Goal: Information Seeking & Learning: Learn about a topic

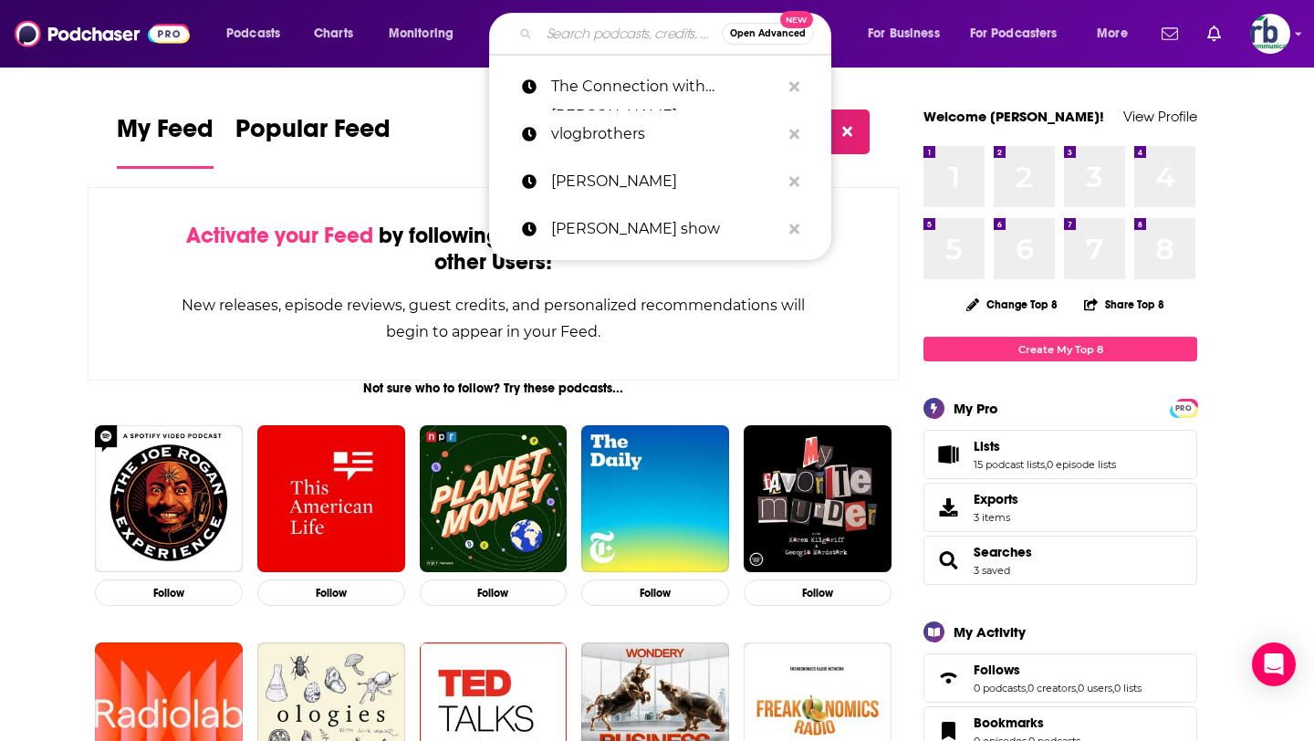
click at [561, 35] on input "Search podcasts, credits, & more..." at bounding box center [630, 33] width 182 height 29
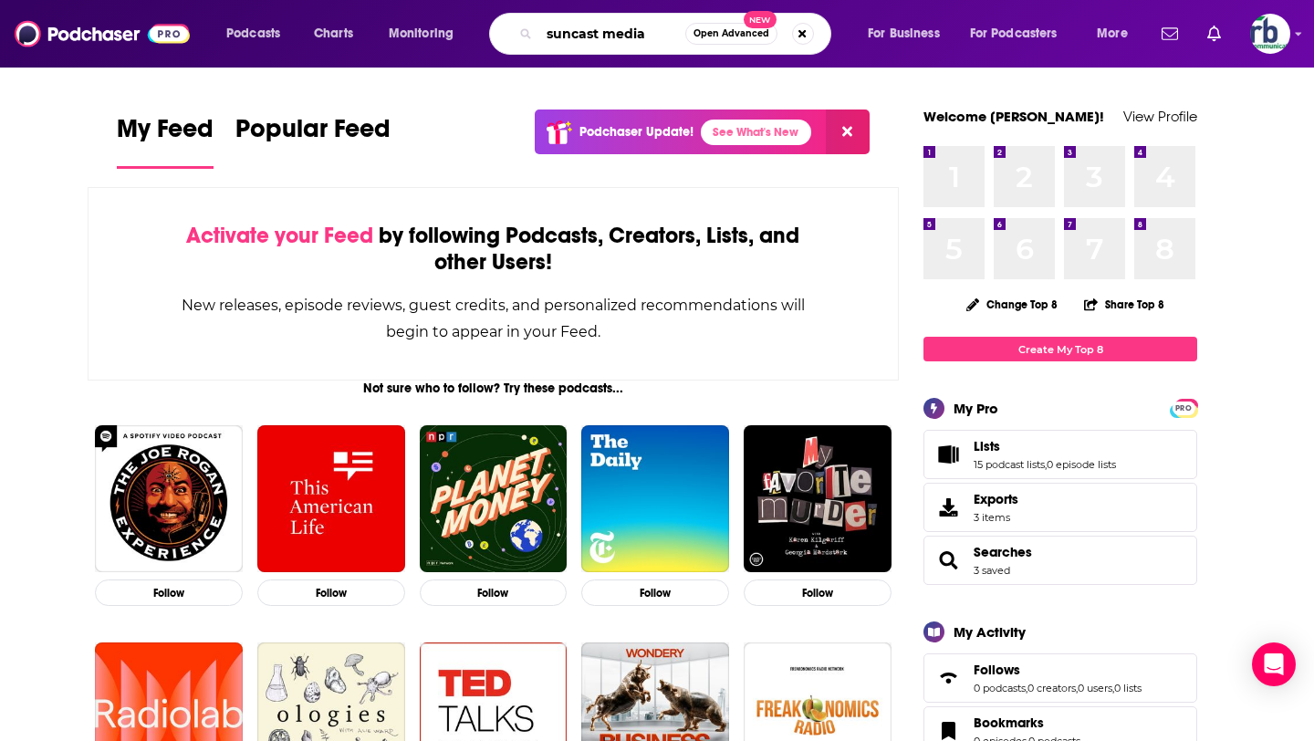
type input "suncast media"
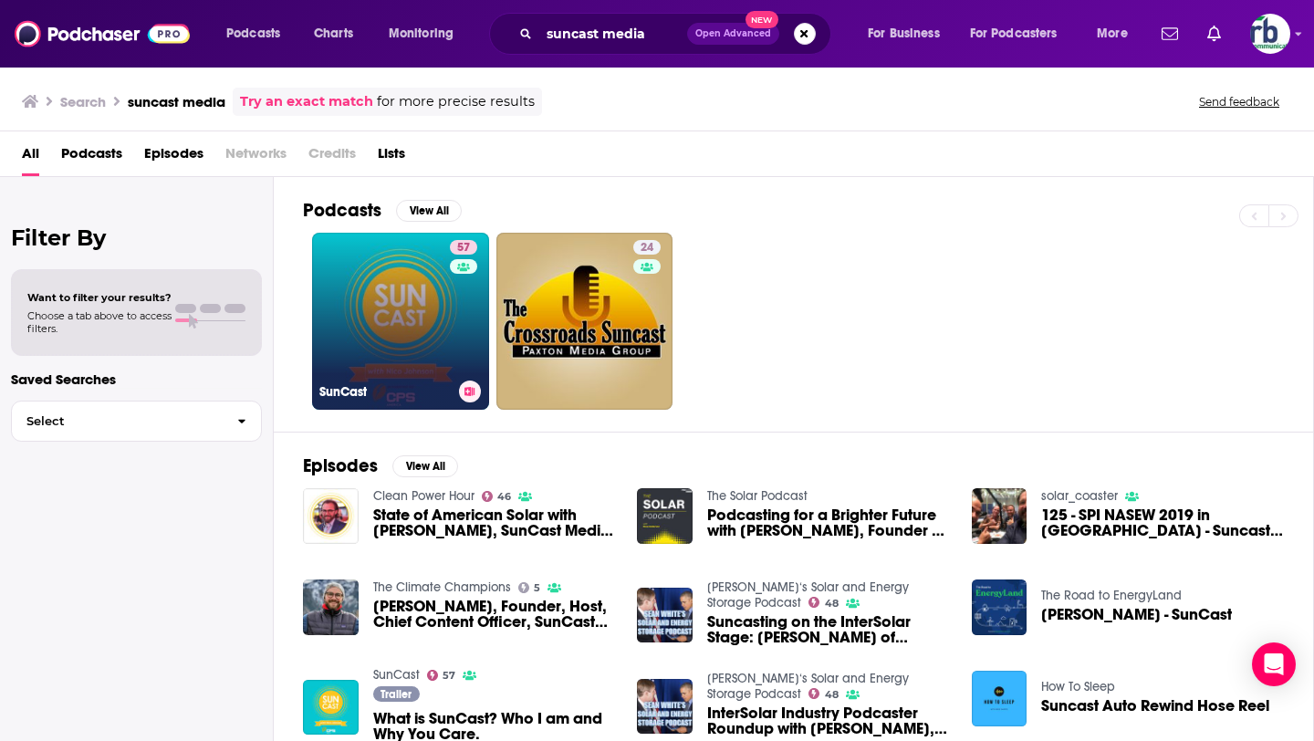
click at [392, 307] on link "57 SunCast" at bounding box center [400, 321] width 177 height 177
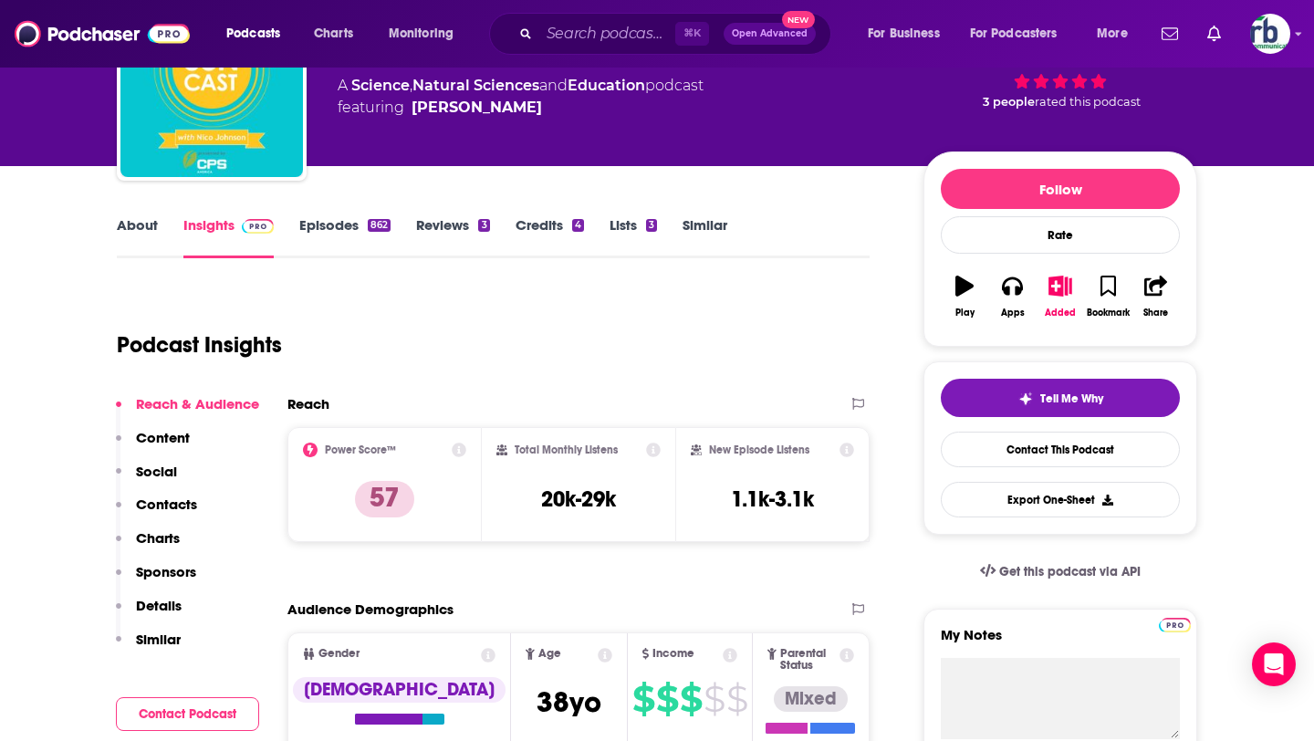
scroll to position [155, 0]
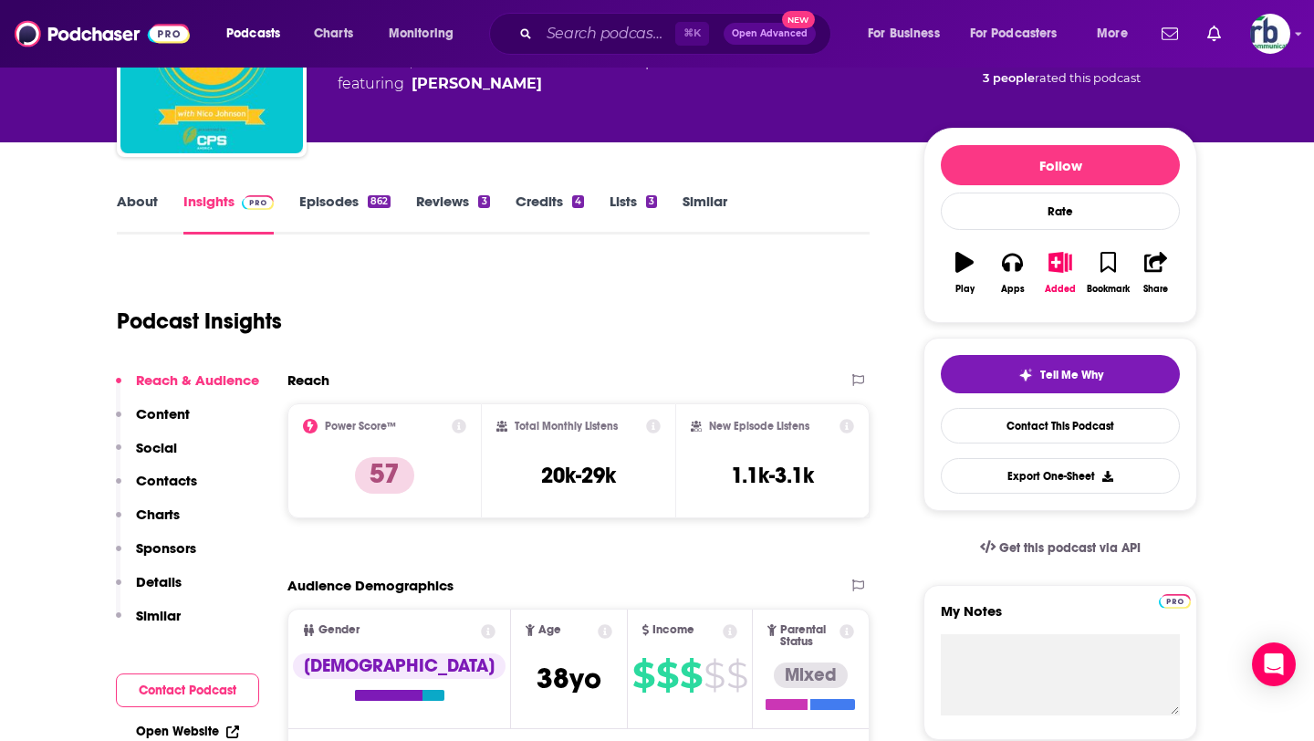
click at [139, 190] on div "About Insights Episodes 862 Reviews 3 Credits 4 Lists 3 Similar" at bounding box center [493, 212] width 753 height 45
click at [139, 202] on link "About" at bounding box center [137, 213] width 41 height 42
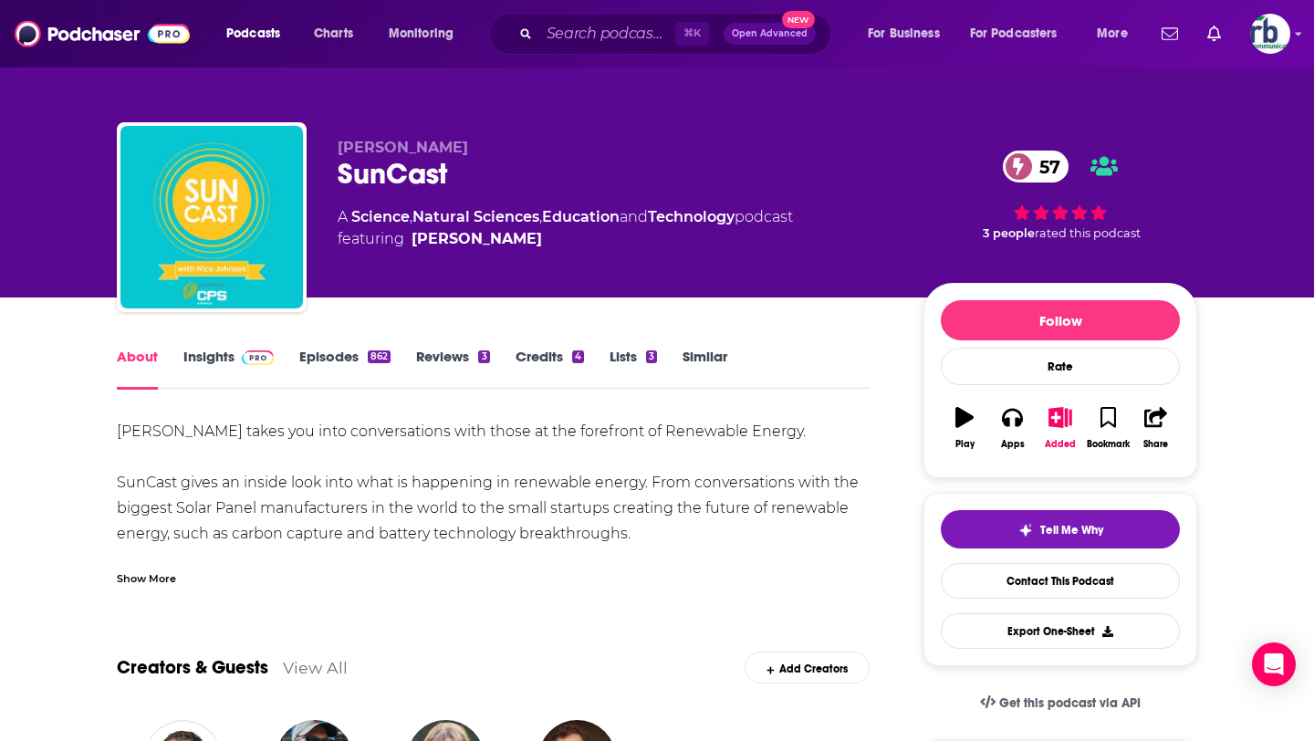
click at [133, 575] on div "Show More" at bounding box center [146, 576] width 59 height 17
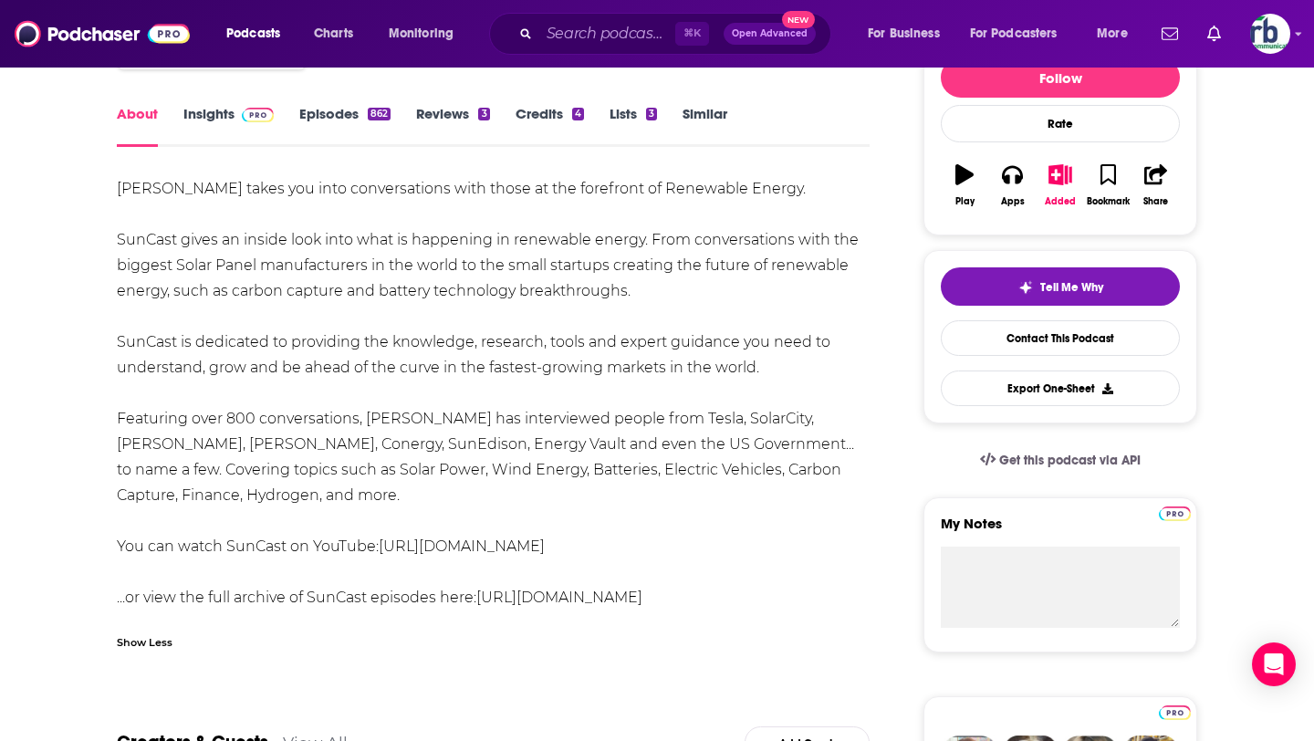
scroll to position [241, 0]
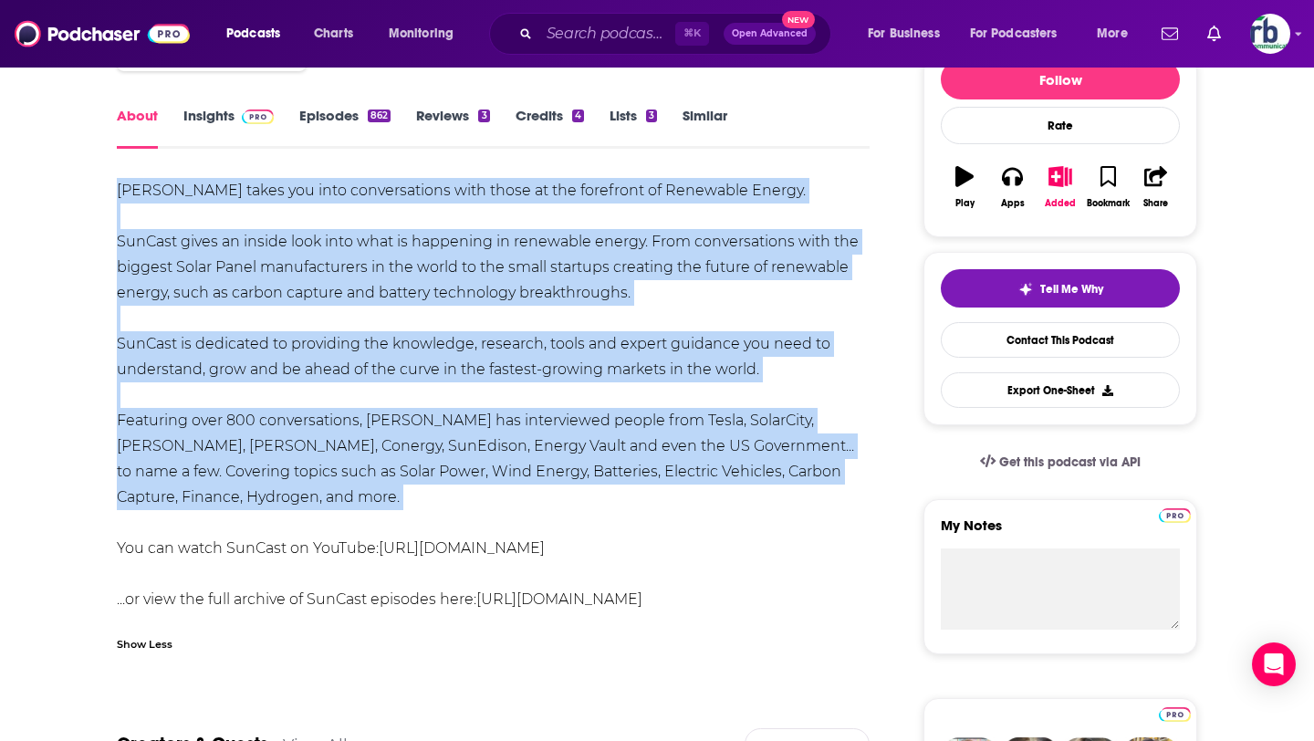
drag, startPoint x: 98, startPoint y: 180, endPoint x: 668, endPoint y: 516, distance: 662.1
copy div "Nico Johnson takes you into conversations with those at the forefront of Renewa…"
